Goal: Check status

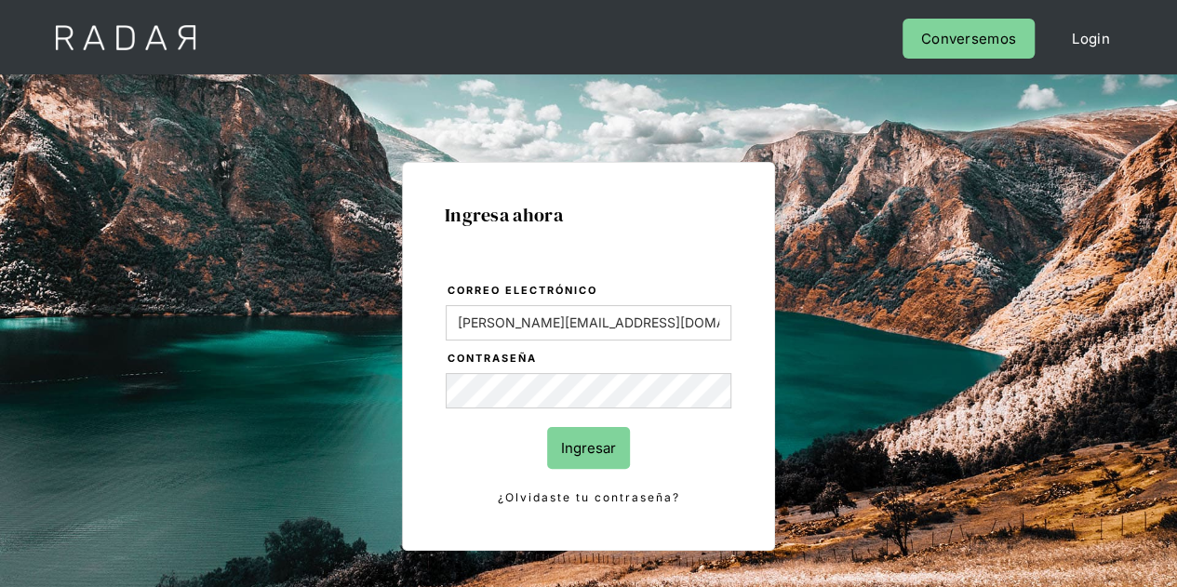
click at [608, 459] on input "Ingresar" at bounding box center [588, 448] width 83 height 42
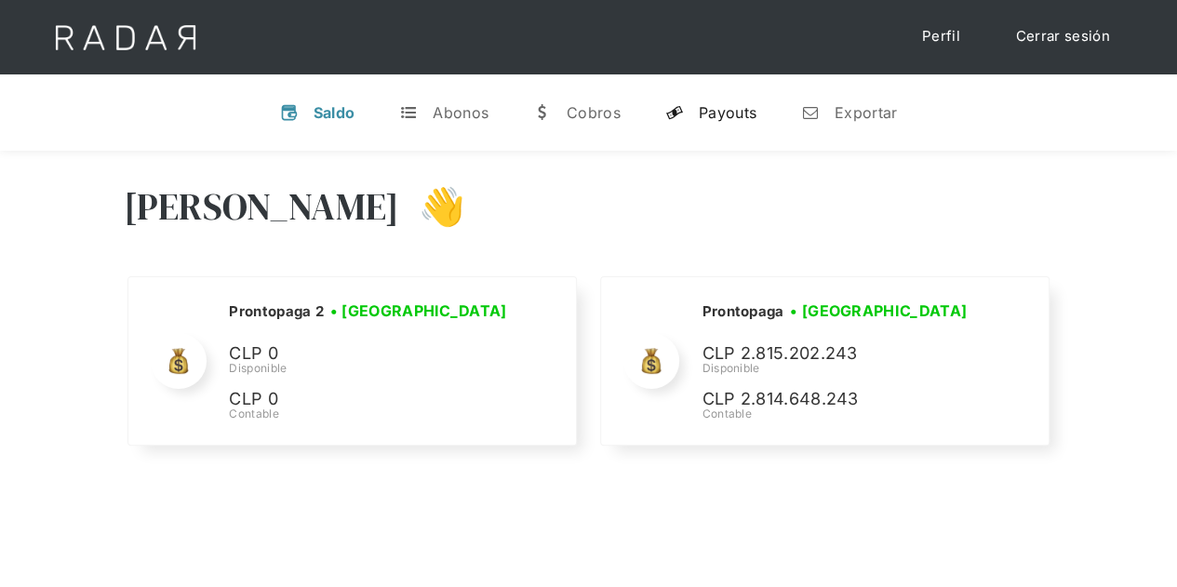
click at [722, 115] on div "Payouts" at bounding box center [728, 112] width 58 height 19
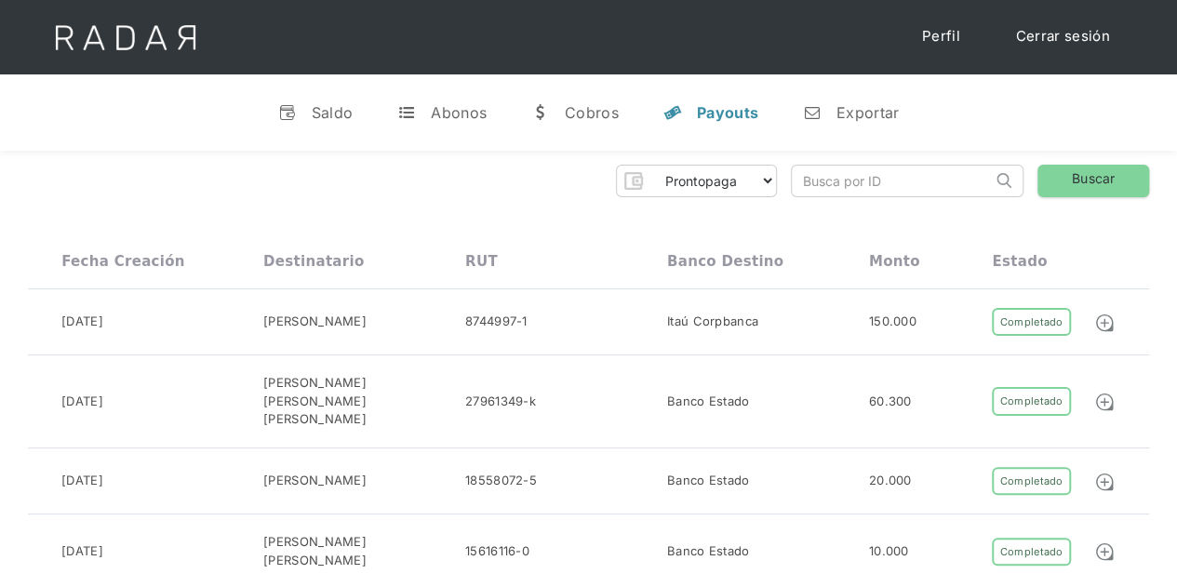
click at [855, 188] on input "search" at bounding box center [892, 181] width 200 height 31
paste input "248a6a74-cb2c-4791-a054-64ceee7a9e9c"
type input "248a6a74-cb2c-4791-a054-64ceee7a9e9c"
click at [1070, 178] on link "Buscar" at bounding box center [1093, 181] width 112 height 33
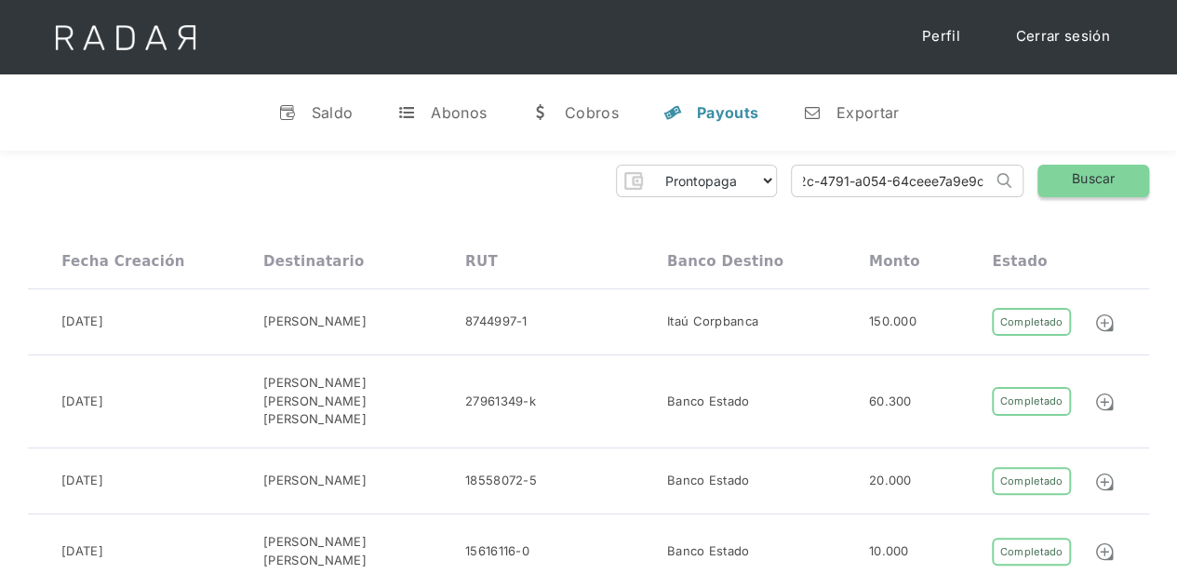
scroll to position [0, 0]
